Goal: Task Accomplishment & Management: Complete application form

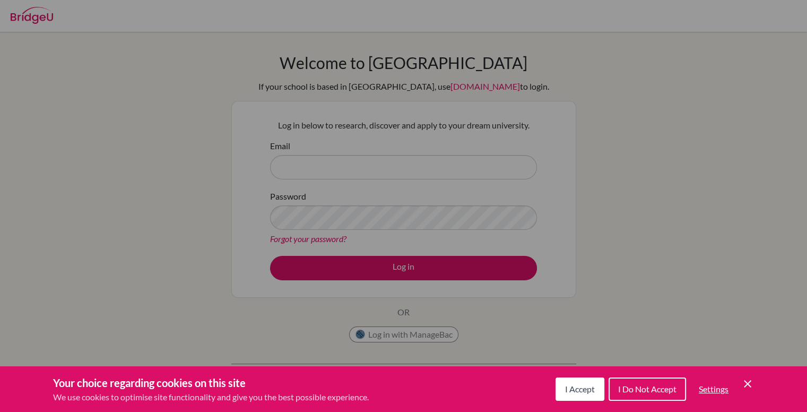
click at [745, 387] on icon "Cookie Control Close Icon" at bounding box center [748, 383] width 13 height 13
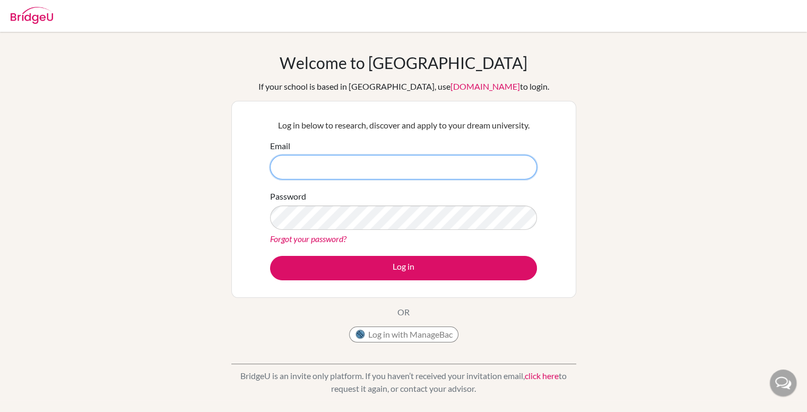
click at [455, 169] on input "Email" at bounding box center [403, 167] width 267 height 24
paste input "[EMAIL_ADDRESS][DOMAIN_NAME]"
type input "[EMAIL_ADDRESS][DOMAIN_NAME]"
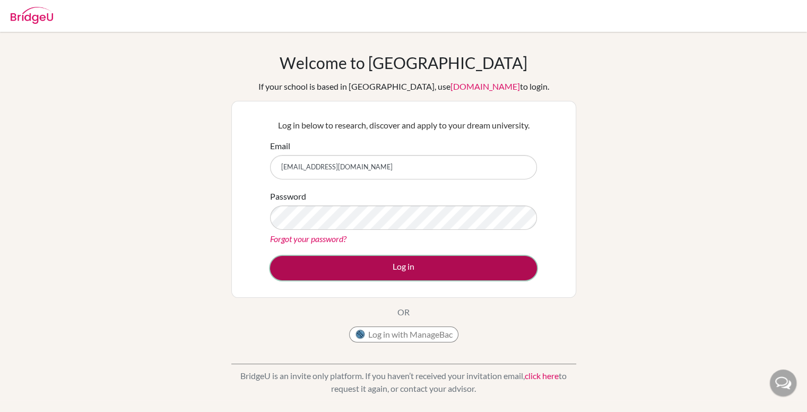
click at [435, 264] on button "Log in" at bounding box center [403, 268] width 267 height 24
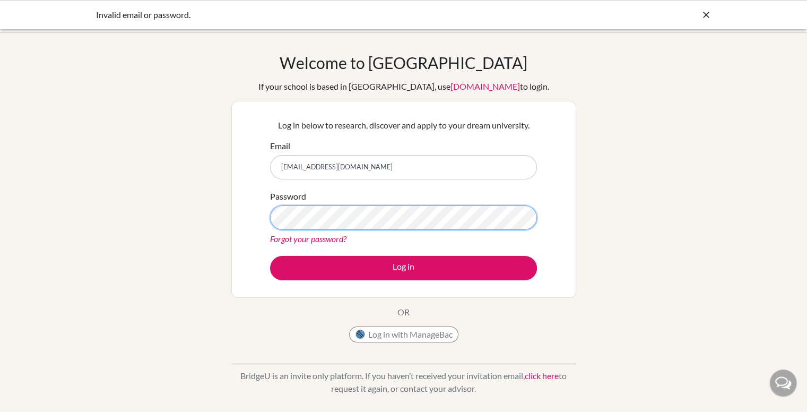
click at [270, 256] on button "Log in" at bounding box center [403, 268] width 267 height 24
click at [318, 236] on link "Forgot your password?" at bounding box center [308, 239] width 76 height 10
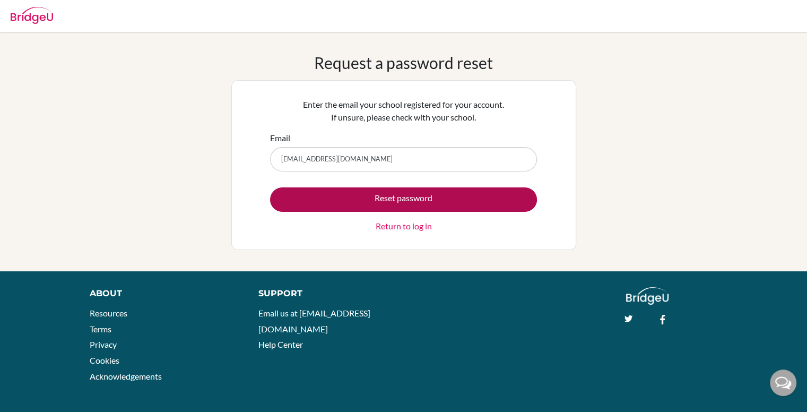
type input "kynh.sthl@thschool.edu.vn"
click at [331, 204] on button "Reset password" at bounding box center [403, 199] width 267 height 24
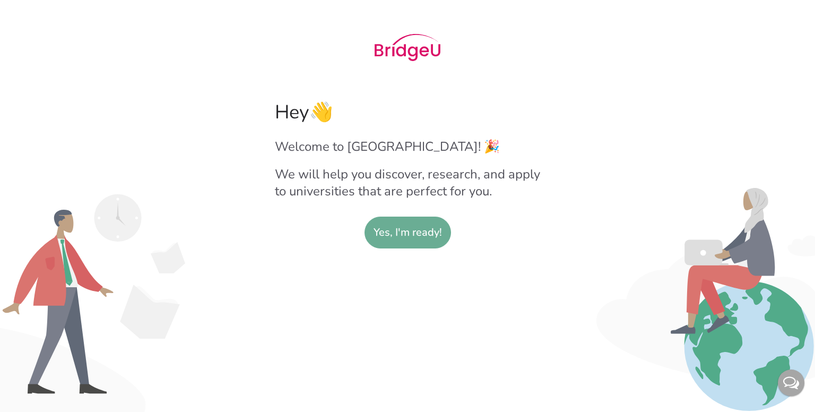
click at [422, 229] on slot "Yes, I'm ready!" at bounding box center [408, 232] width 68 height 31
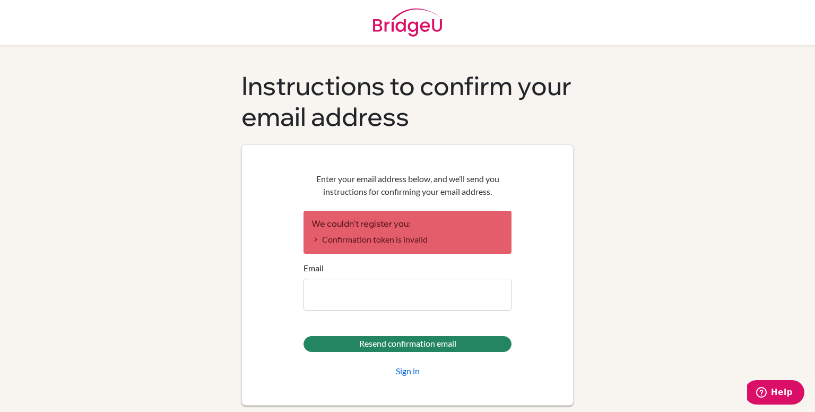
click at [394, 307] on input "Email" at bounding box center [408, 295] width 208 height 32
type input "[EMAIL_ADDRESS][DOMAIN_NAME]"
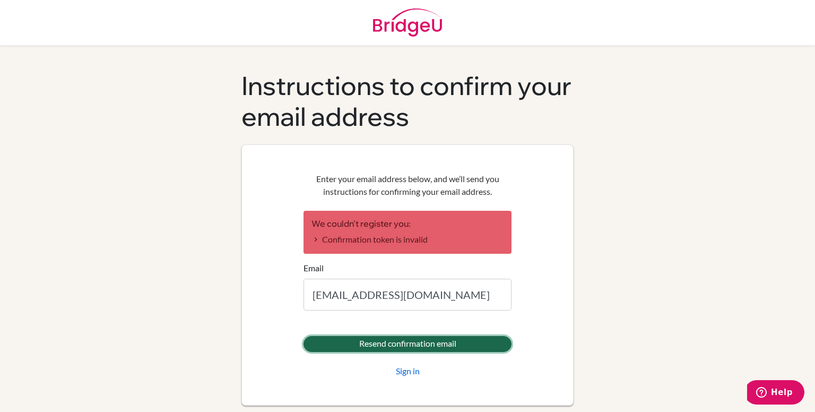
click at [360, 344] on input "Resend confirmation email" at bounding box center [408, 344] width 208 height 16
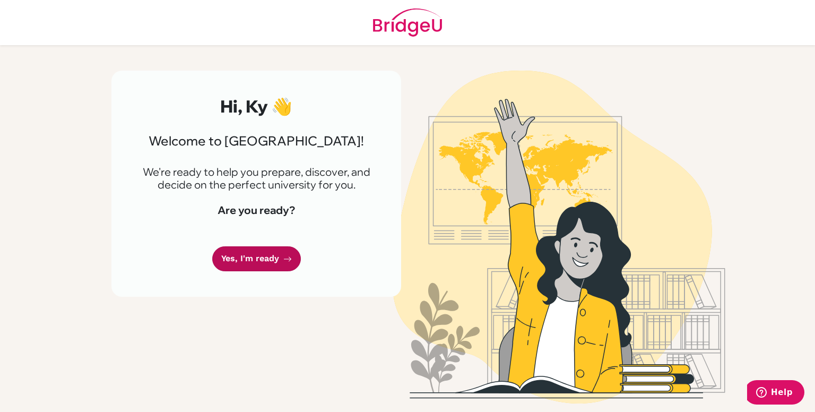
click at [277, 254] on link "Yes, I'm ready" at bounding box center [256, 258] width 89 height 25
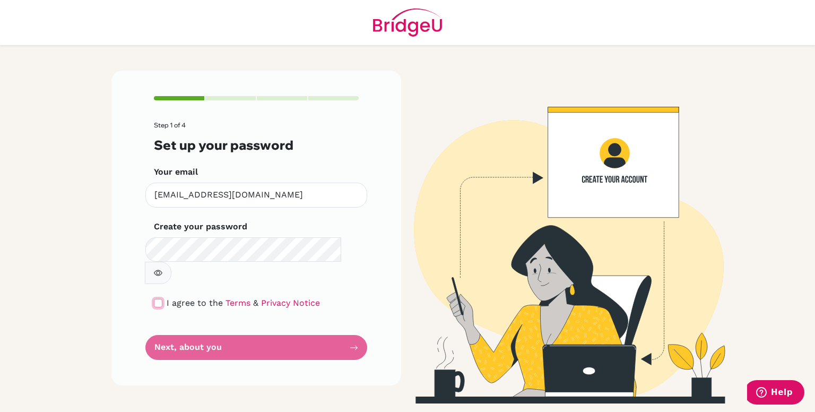
click at [158, 299] on input "checkbox" at bounding box center [158, 303] width 8 height 8
checkbox input "true"
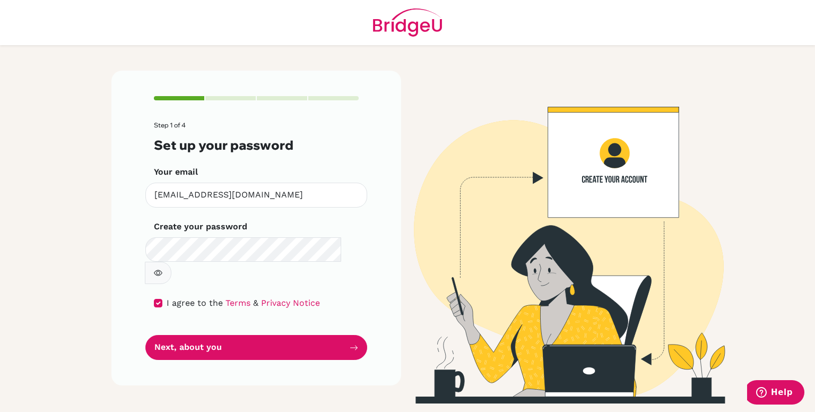
click at [162, 269] on icon "button" at bounding box center [158, 273] width 8 height 8
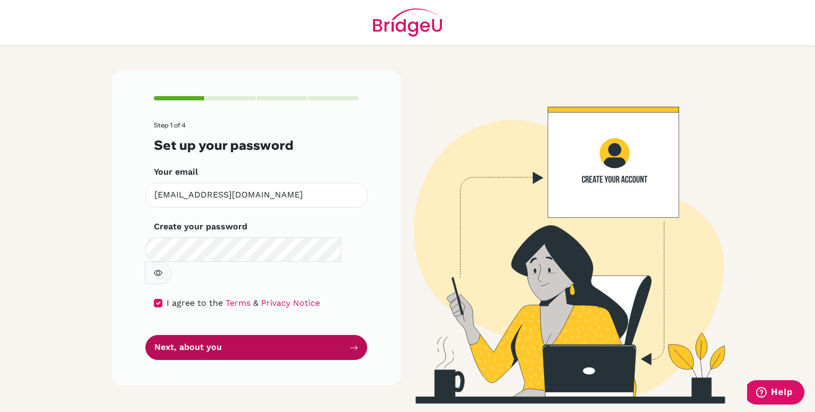
click at [324, 335] on button "Next, about you" at bounding box center [256, 347] width 222 height 25
